Goal: Navigation & Orientation: Find specific page/section

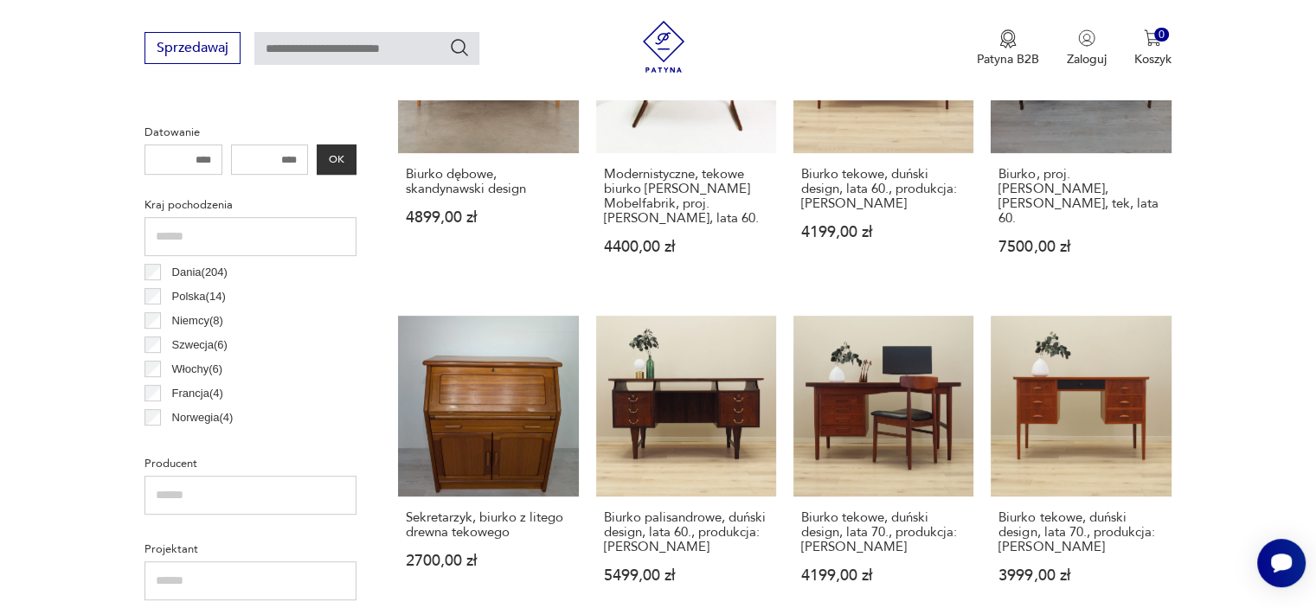
scroll to position [944, 0]
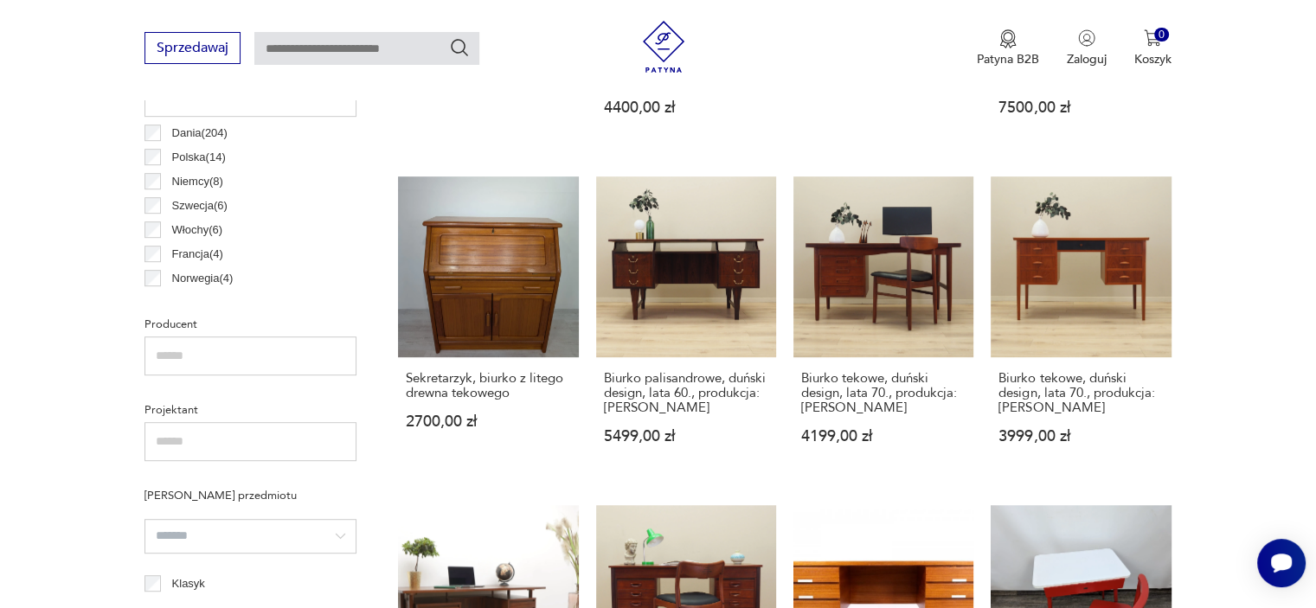
scroll to position [331, 0]
